Goal: Find specific page/section: Find specific page/section

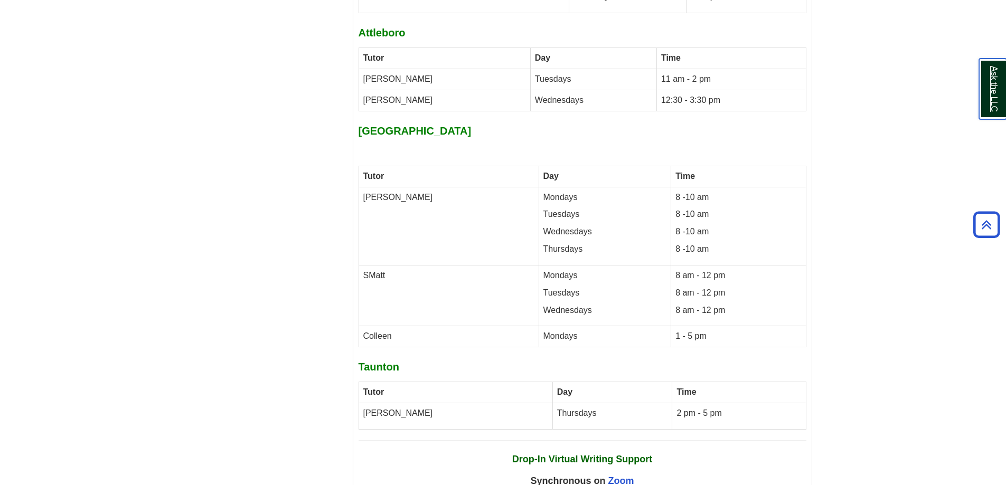
scroll to position [5802, 0]
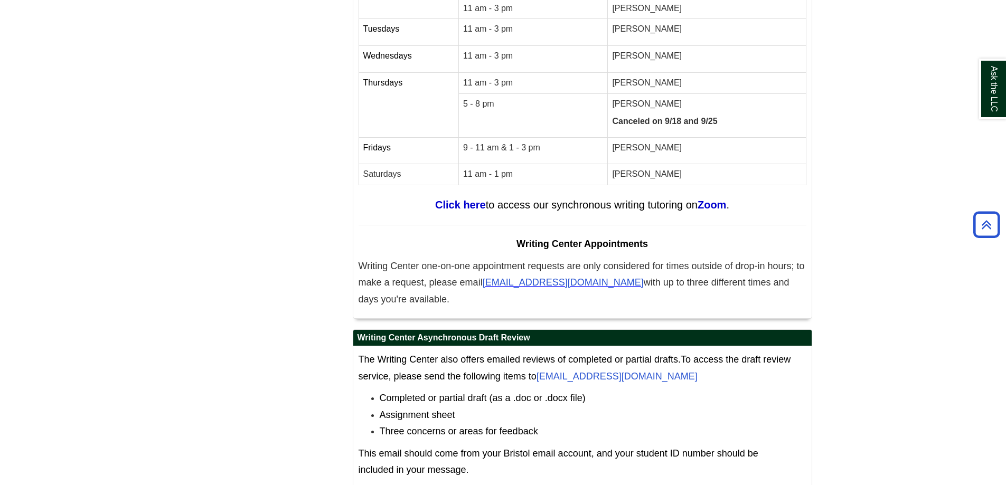
scroll to position [5815, 0]
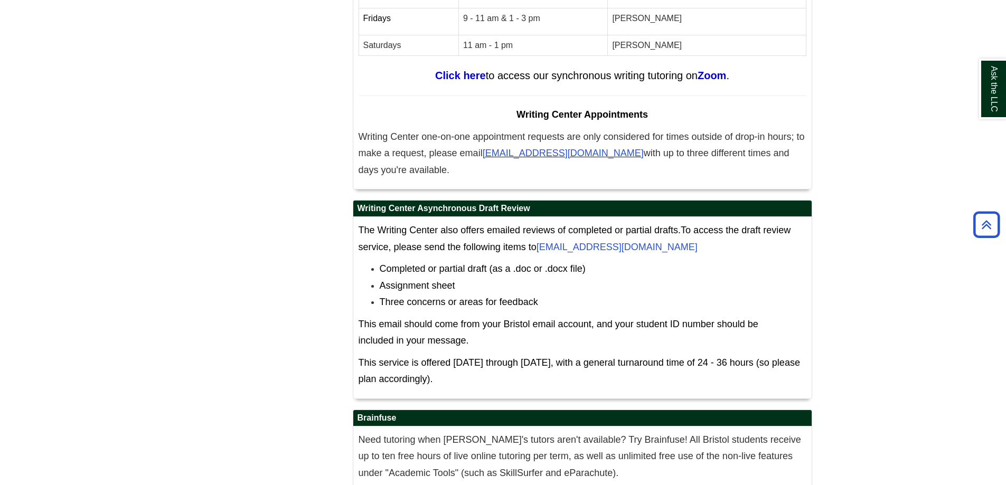
scroll to position [5895, 0]
